Goal: Task Accomplishment & Management: Manage account settings

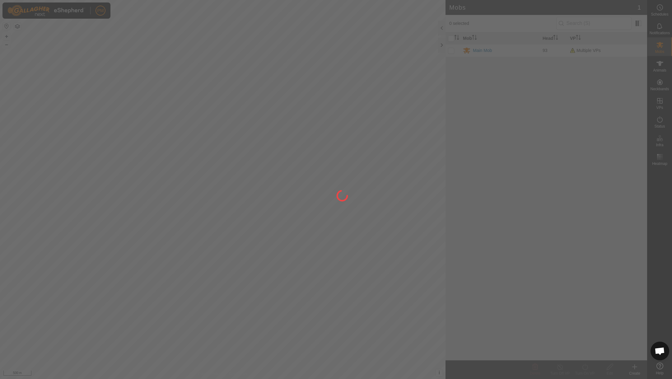
scroll to position [267, 0]
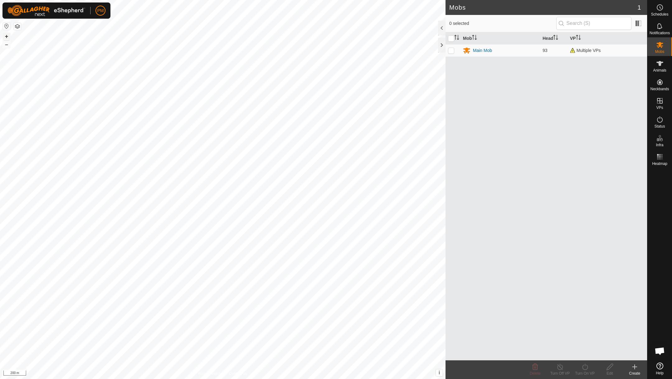
click at [8, 37] on button "+" at bounding box center [6, 36] width 7 height 7
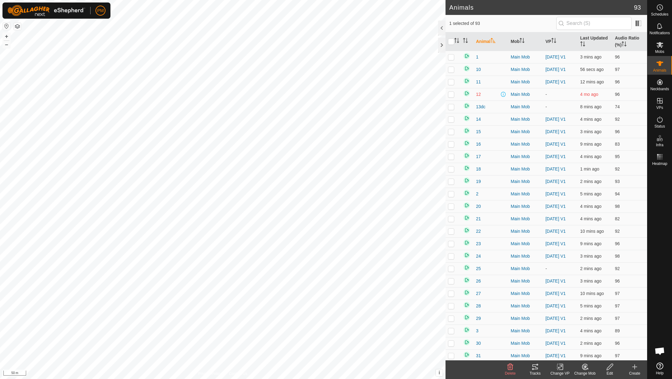
click at [533, 364] on icon at bounding box center [535, 366] width 7 height 7
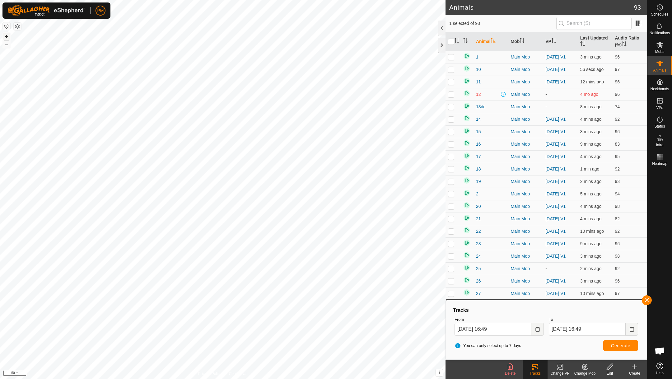
click at [3, 35] on button "+" at bounding box center [6, 36] width 7 height 7
click at [648, 300] on button "button" at bounding box center [647, 300] width 10 height 10
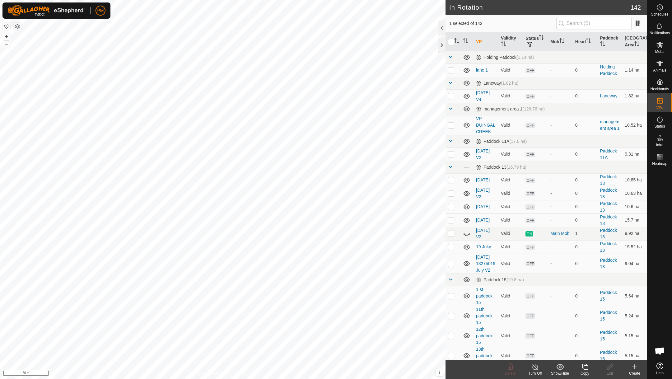
click at [584, 365] on icon at bounding box center [586, 366] width 8 height 7
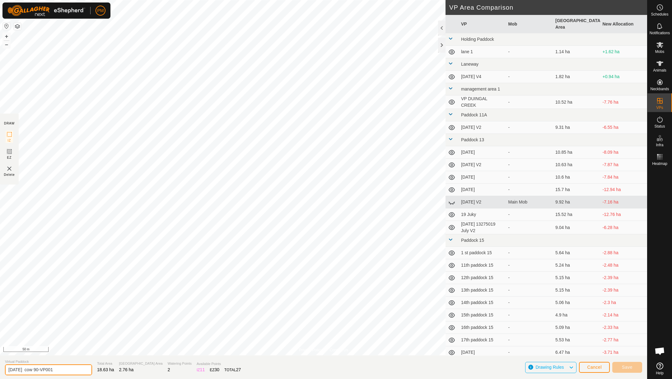
drag, startPoint x: 53, startPoint y: 370, endPoint x: 38, endPoint y: 370, distance: 15.3
click at [38, 370] on input "[DATE] cow 90-VP001" at bounding box center [48, 370] width 87 height 11
type input "[DATE] cow 90- v2"
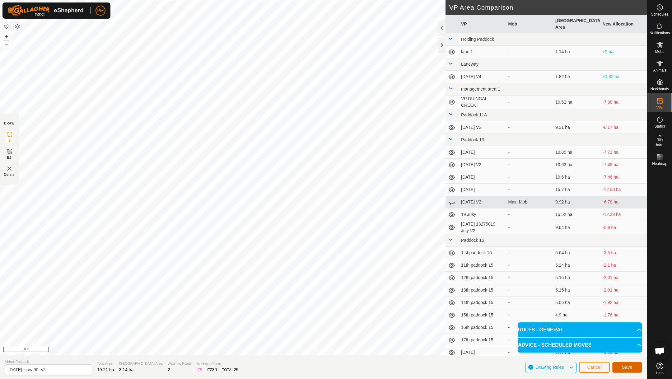
click at [630, 368] on span "Save" at bounding box center [627, 367] width 11 height 5
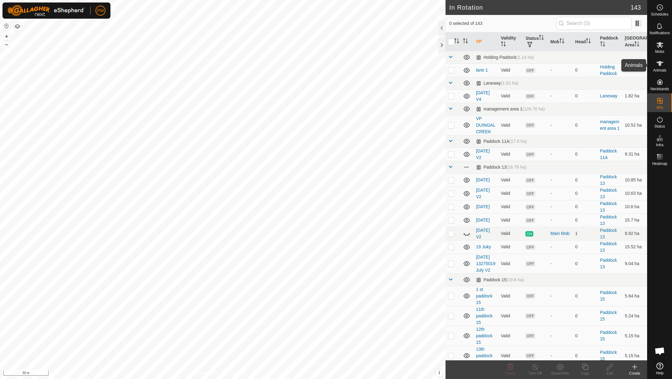
click at [660, 64] on icon at bounding box center [660, 63] width 7 height 5
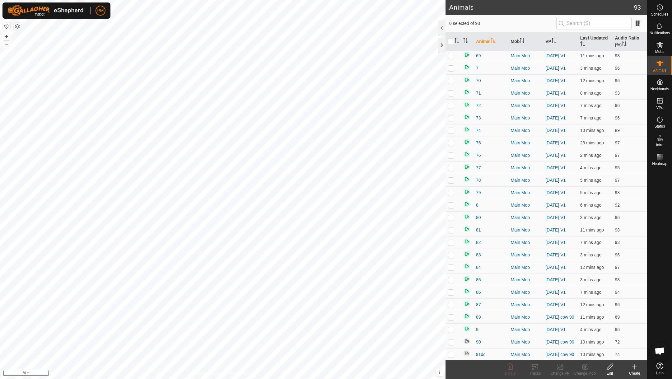
scroll to position [855, 0]
click at [452, 317] on p-checkbox at bounding box center [451, 316] width 6 height 5
checkbox input "true"
click at [452, 327] on p-checkbox at bounding box center [451, 329] width 6 height 5
checkbox input "true"
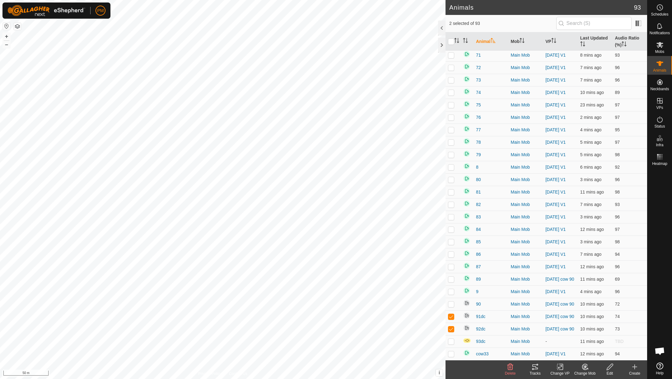
click at [560, 365] on icon at bounding box center [561, 366] width 8 height 7
click at [564, 339] on link "Choose VP..." at bounding box center [579, 340] width 62 height 12
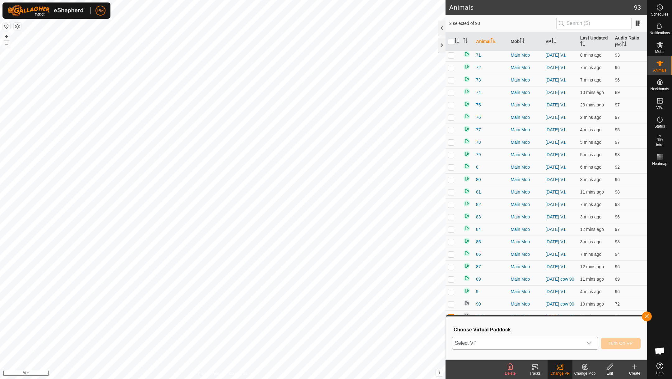
click at [516, 342] on span "Select VP" at bounding box center [518, 343] width 131 height 12
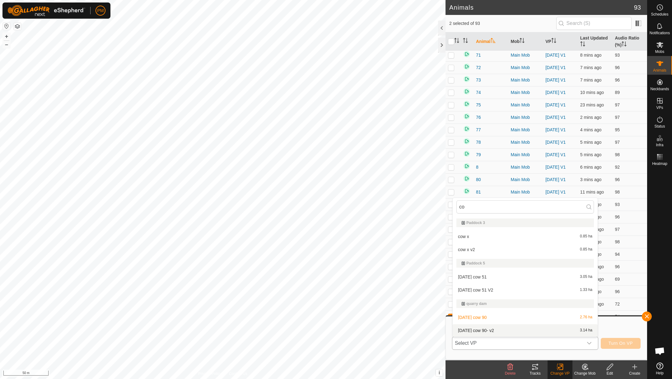
type input "co"
click at [486, 329] on li "[DATE] cow 90- v2 3.14 ha" at bounding box center [525, 330] width 145 height 12
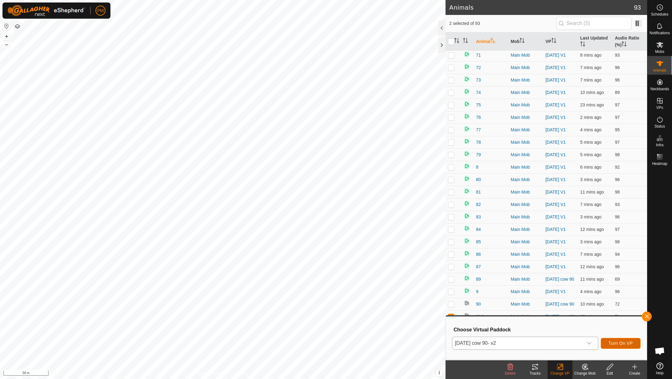
click at [622, 341] on span "Turn On VP" at bounding box center [621, 343] width 24 height 5
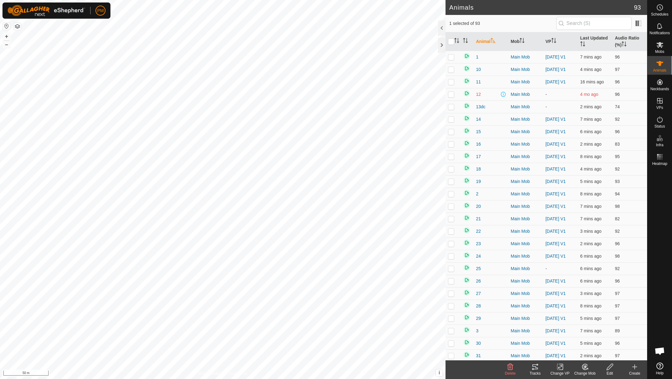
click at [536, 365] on icon at bounding box center [536, 367] width 6 height 5
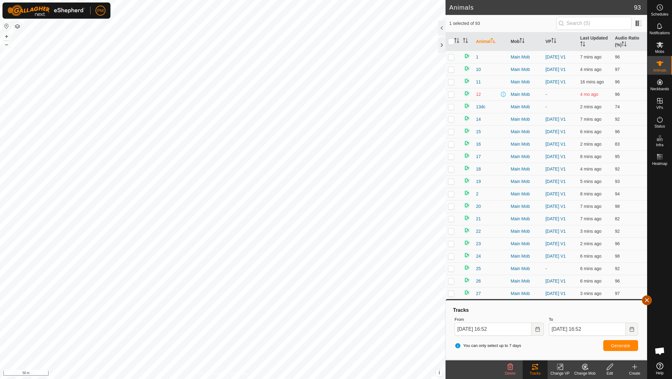
click at [649, 299] on button "button" at bounding box center [647, 300] width 10 height 10
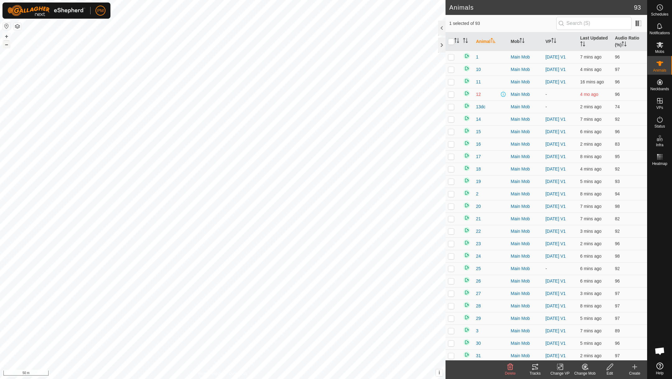
click at [8, 45] on button "–" at bounding box center [6, 44] width 7 height 7
click at [661, 118] on icon at bounding box center [660, 119] width 7 height 7
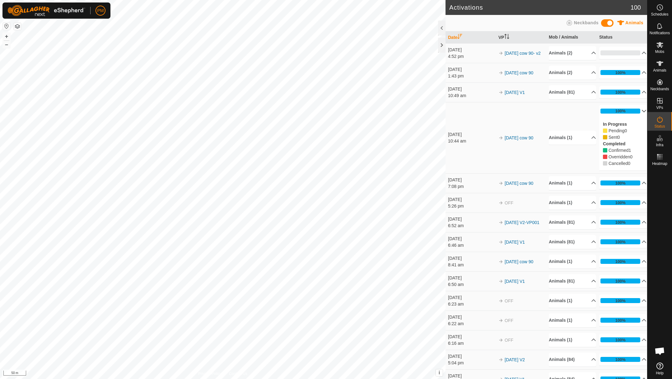
click at [642, 112] on p-accordion-header "100%" at bounding box center [623, 111] width 47 height 12
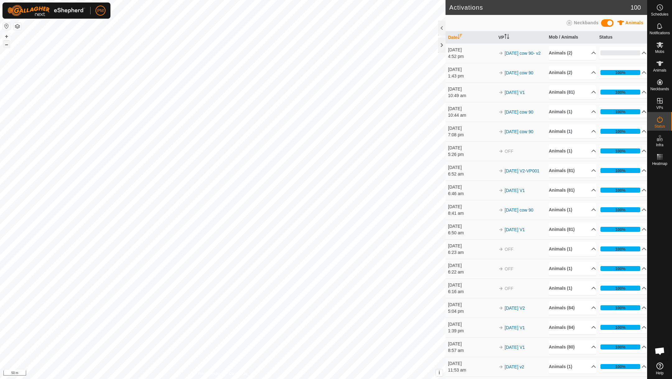
click at [6, 45] on button "–" at bounding box center [6, 44] width 7 height 7
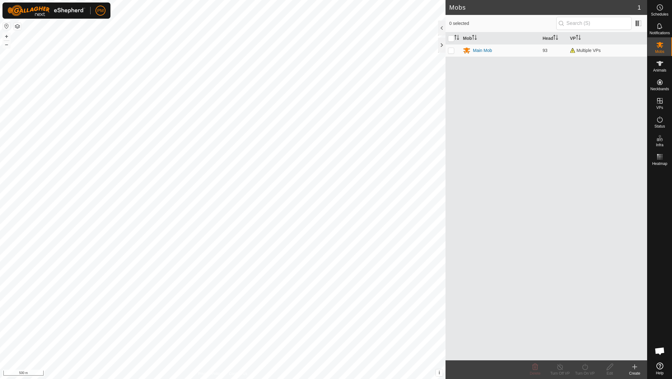
scroll to position [267, 0]
click at [7, 35] on button "+" at bounding box center [6, 36] width 7 height 7
click at [7, 38] on button "+" at bounding box center [6, 36] width 7 height 7
click at [5, 36] on button "+" at bounding box center [6, 36] width 7 height 7
